Goal: Transaction & Acquisition: Subscribe to service/newsletter

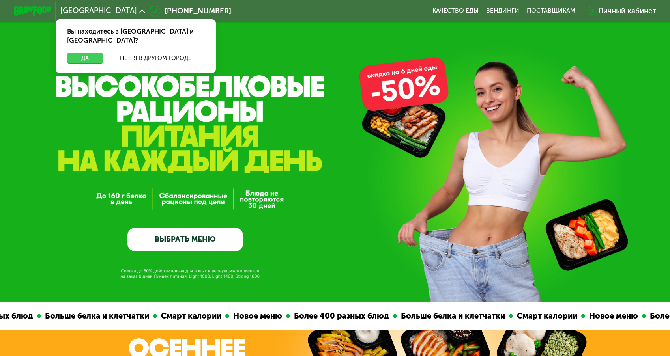
click at [103, 53] on button "Да" at bounding box center [85, 58] width 36 height 11
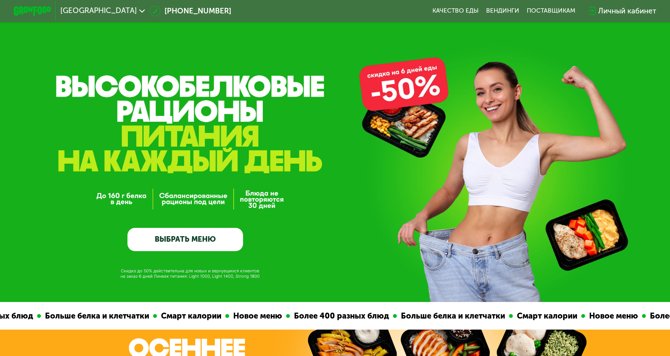
click at [237, 164] on div "GrowFood — доставка правильного питания ВЫБРАТЬ МЕНЮ" at bounding box center [185, 179] width 116 height 144
click at [187, 234] on link "ВЫБРАТЬ МЕНЮ" at bounding box center [185, 239] width 116 height 23
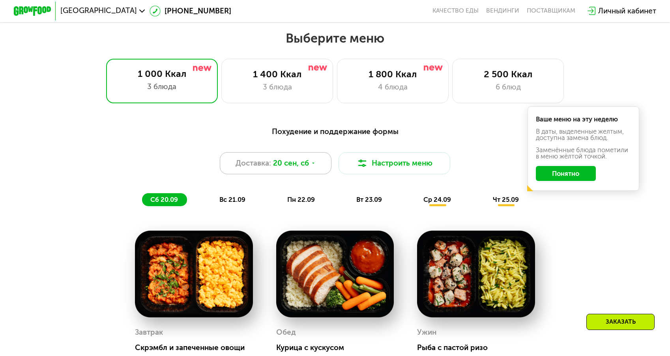
scroll to position [587, 0]
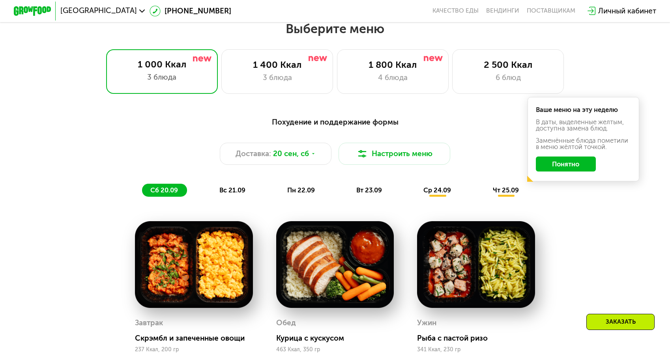
click at [541, 157] on button "Понятно" at bounding box center [566, 164] width 60 height 15
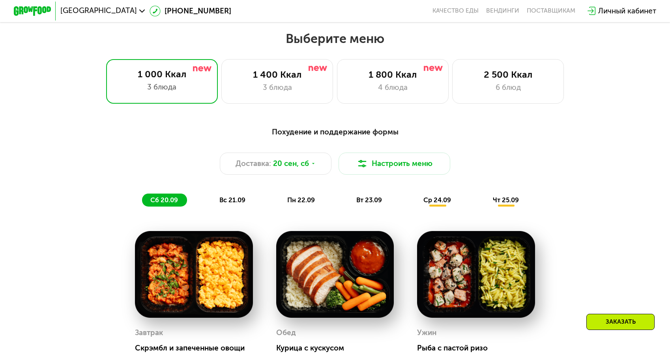
scroll to position [572, 0]
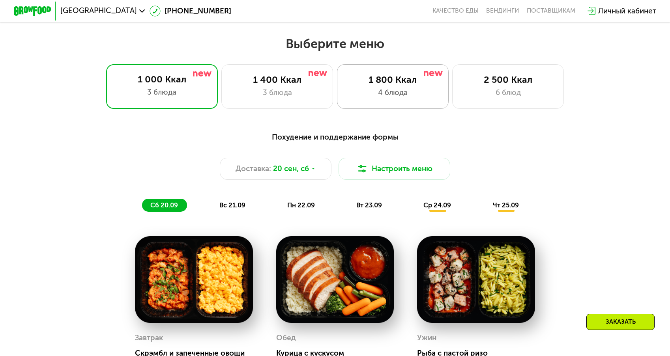
click at [414, 89] on div "4 блюда" at bounding box center [392, 92] width 92 height 11
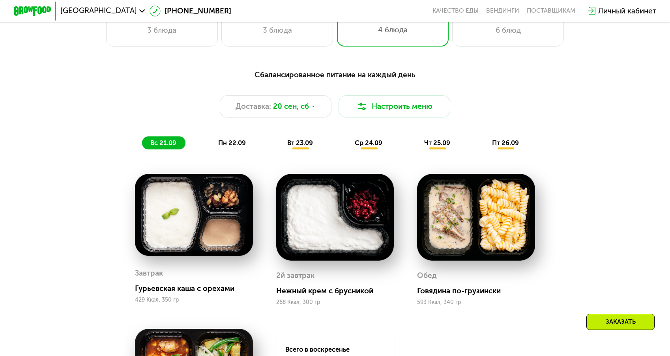
scroll to position [727, 0]
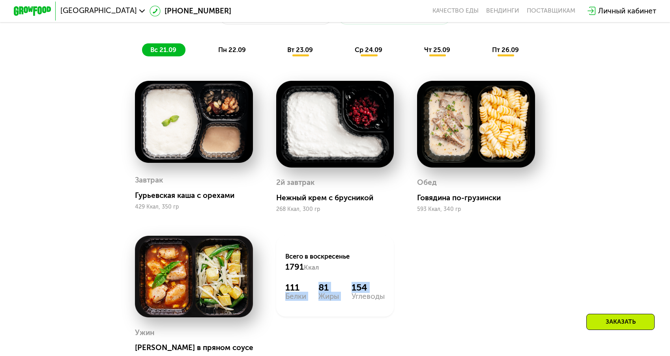
drag, startPoint x: 318, startPoint y: 232, endPoint x: 370, endPoint y: 234, distance: 52.1
click at [348, 282] on div "111 Белки 81 Жиры 154 Углеводы" at bounding box center [334, 291] width 99 height 19
click at [370, 293] on div "Углеводы" at bounding box center [367, 296] width 33 height 7
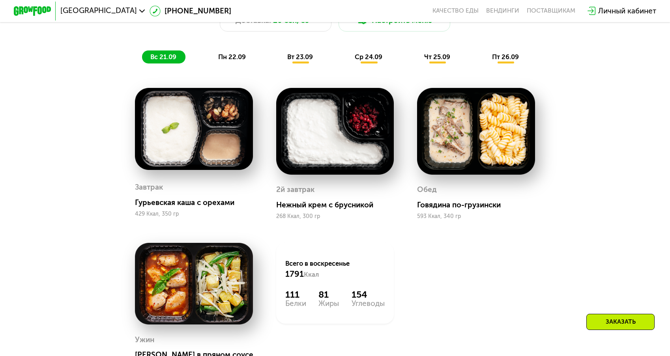
scroll to position [711, 0]
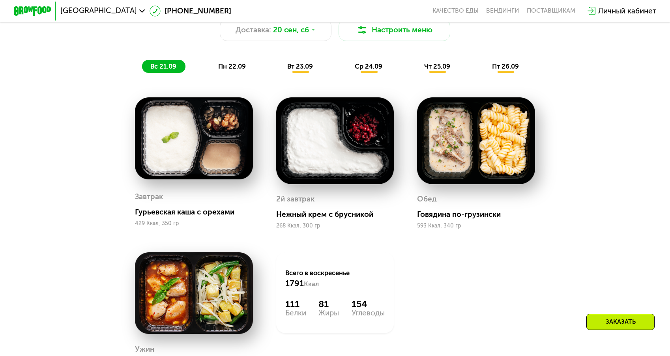
click at [246, 62] on span "пн 22.09" at bounding box center [232, 66] width 28 height 8
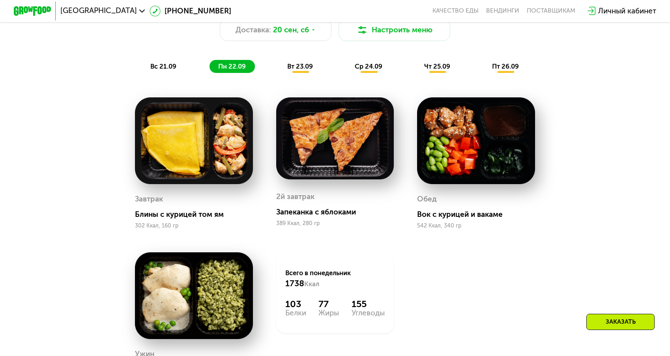
click at [295, 62] on span "вт 23.09" at bounding box center [300, 66] width 26 height 8
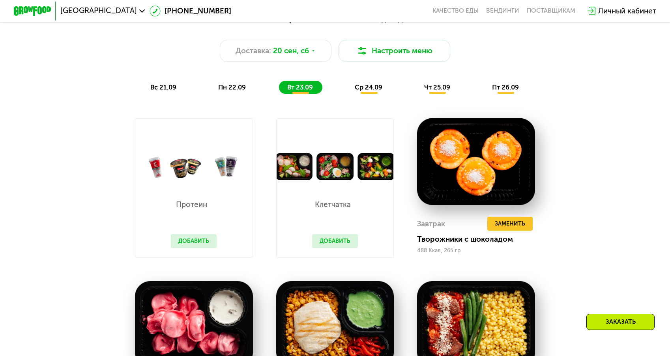
click at [374, 83] on span "ср 24.09" at bounding box center [369, 87] width 28 height 8
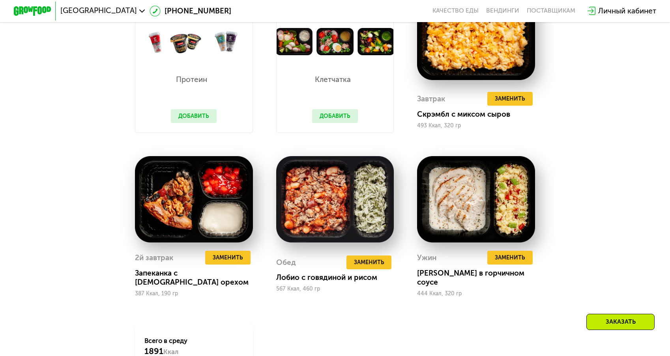
scroll to position [693, 0]
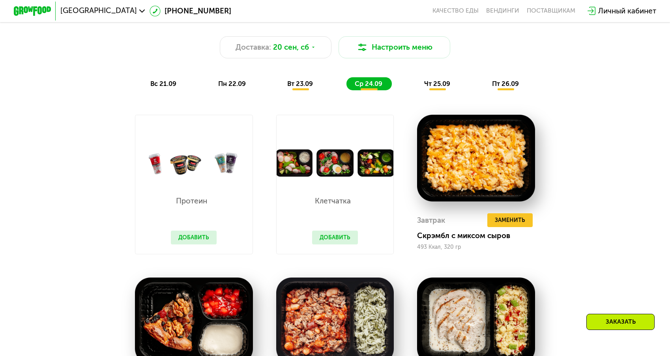
click at [420, 51] on div "Сбалансированное питание на каждый день Доставка: [DATE] Настроить меню вс 21.0…" at bounding box center [335, 50] width 551 height 80
click at [416, 77] on div "чт 25.09" at bounding box center [438, 83] width 44 height 13
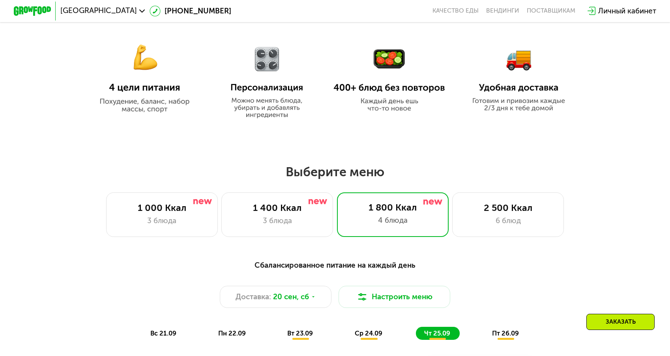
scroll to position [659, 0]
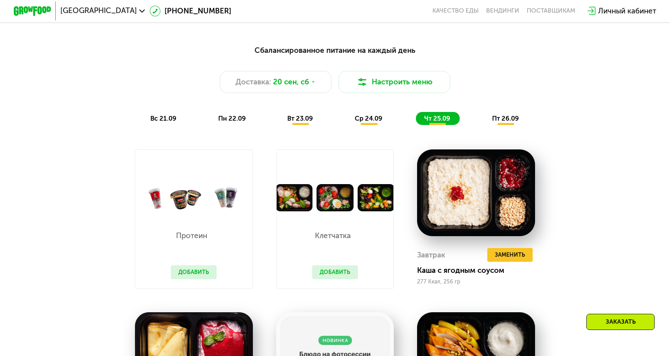
click at [176, 114] on span "вс 21.09" at bounding box center [163, 118] width 26 height 8
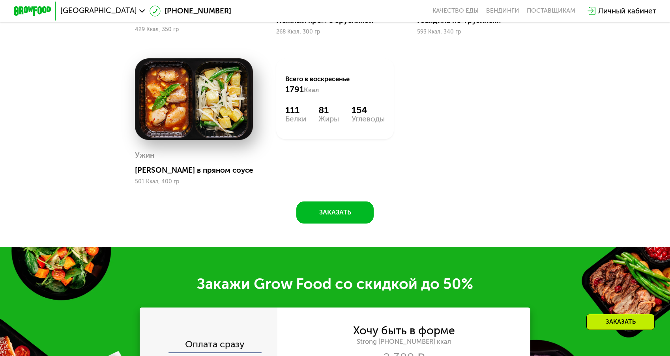
scroll to position [1073, 0]
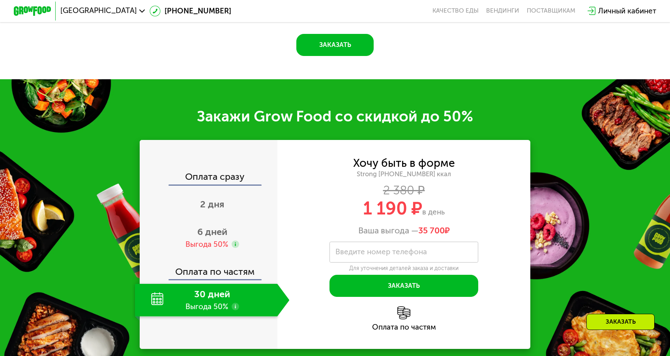
click at [224, 199] on span "2 дня" at bounding box center [212, 204] width 24 height 11
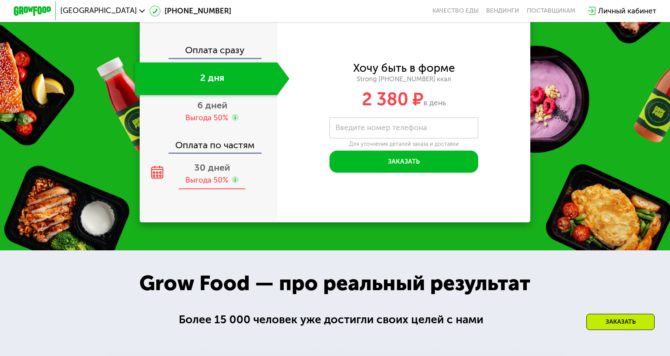
click at [220, 185] on div "Выгода 50%" at bounding box center [206, 180] width 43 height 10
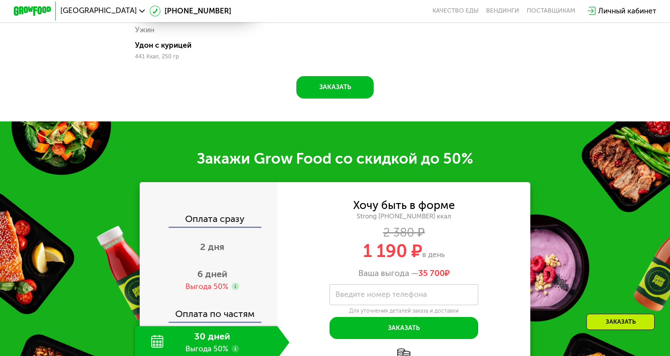
scroll to position [999, 0]
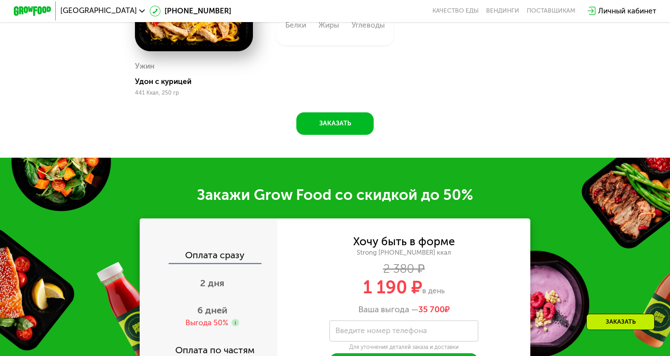
click at [237, 336] on div "Оплата по частям" at bounding box center [208, 346] width 137 height 21
click at [228, 318] on div "Выгода 50%" at bounding box center [206, 323] width 43 height 10
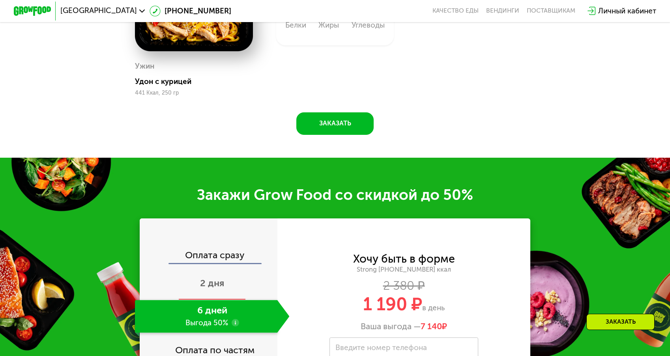
click at [255, 268] on div "2 дня" at bounding box center [212, 284] width 154 height 33
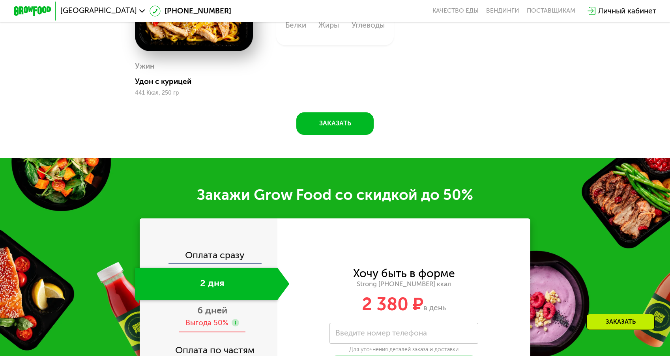
click at [239, 318] on div "Выгода 50%" at bounding box center [212, 323] width 54 height 10
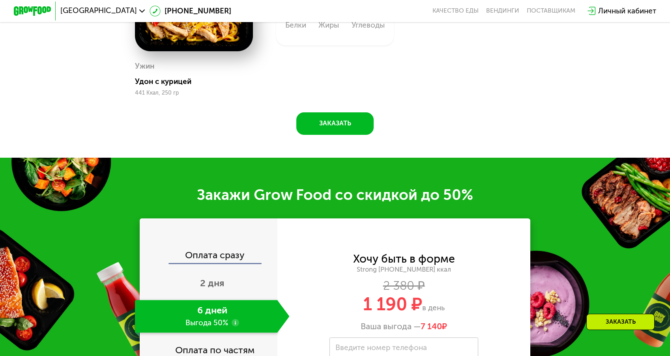
click at [230, 336] on div "Оплата по частям" at bounding box center [208, 346] width 137 height 21
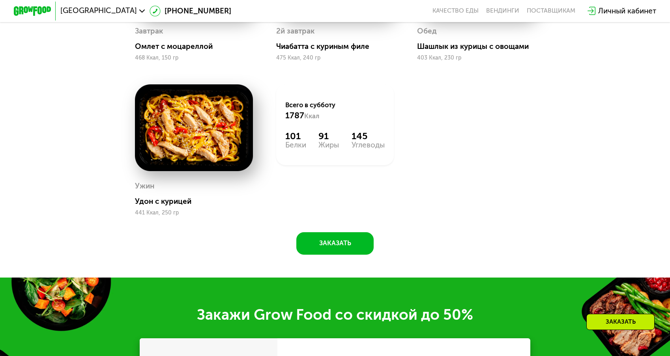
scroll to position [1001, 0]
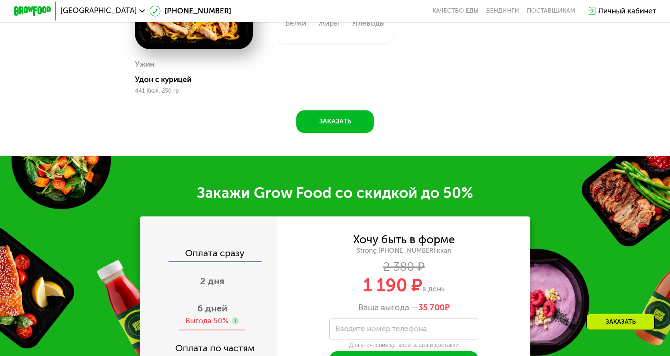
click at [241, 298] on div "6 дней Выгода 50%" at bounding box center [212, 314] width 154 height 33
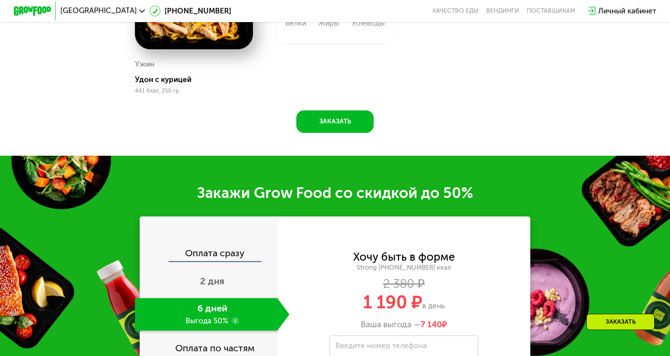
click at [239, 317] on use at bounding box center [235, 320] width 7 height 7
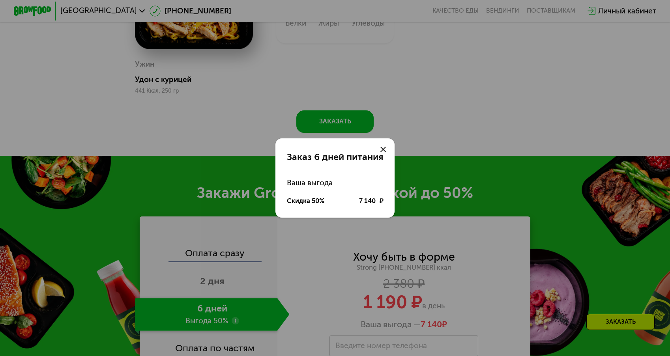
click at [380, 152] on use at bounding box center [383, 150] width 6 height 6
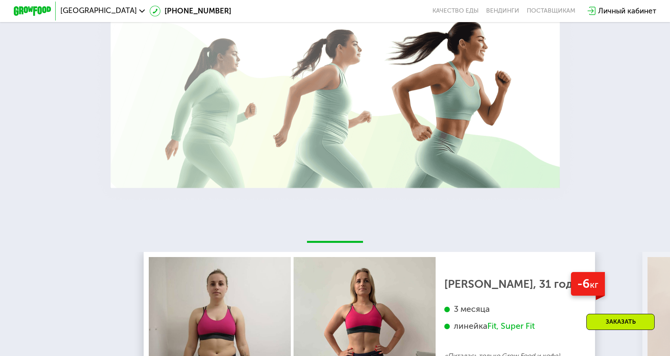
scroll to position [1595, 0]
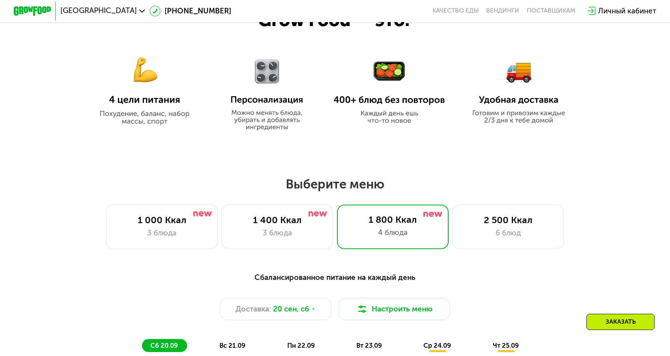
scroll to position [0, 0]
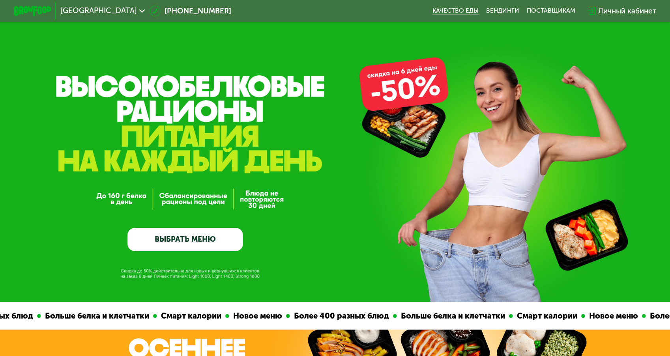
click at [434, 9] on link "Качество еды" at bounding box center [455, 10] width 46 height 7
